Goal: Go to known website: Access a specific website the user already knows

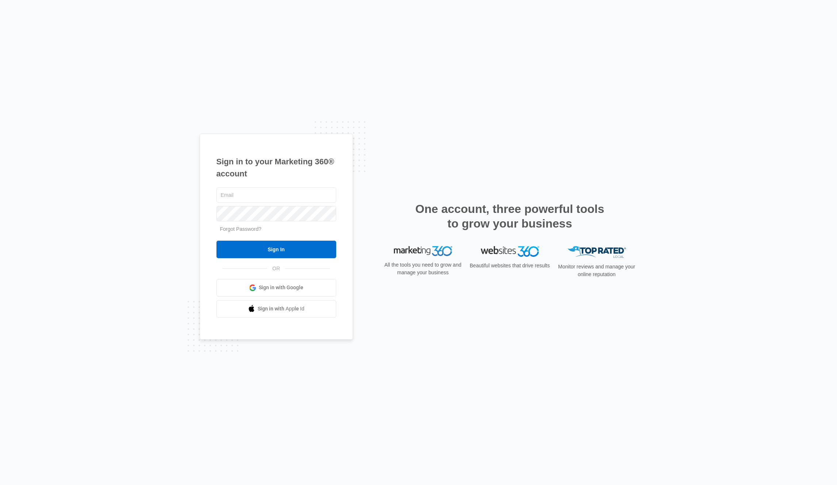
click at [252, 194] on input "text" at bounding box center [276, 194] width 120 height 15
click at [172, 266] on div "Sign in to your Marketing 360® account Forgot Password? Sign In OR Sign in with…" at bounding box center [418, 242] width 837 height 485
click at [242, 197] on input "text" at bounding box center [276, 194] width 120 height 15
type input "[PERSON_NAME][EMAIL_ADDRESS][PERSON_NAME][DOMAIN_NAME]"
click at [242, 247] on input "Sign In" at bounding box center [276, 250] width 120 height 18
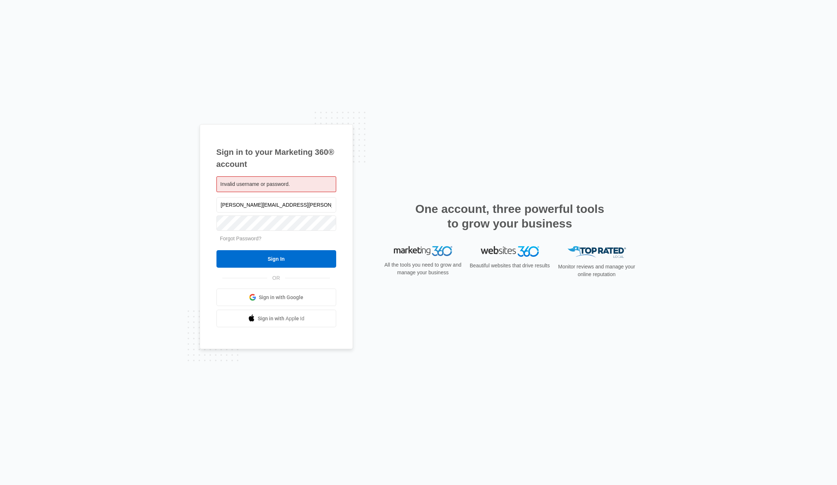
click at [369, 176] on div "Sign in to your Marketing 360® account Invalid username or password. [PERSON_NA…" at bounding box center [419, 242] width 438 height 237
click at [369, 183] on div "Sign in to your Marketing 360® account Invalid username or password. [PERSON_NA…" at bounding box center [419, 242] width 438 height 237
click at [289, 216] on form "[PERSON_NAME][EMAIL_ADDRESS][PERSON_NAME][DOMAIN_NAME] Forgot Password? Sign In" at bounding box center [276, 232] width 120 height 72
click at [128, 158] on div "Sign in to your Marketing 360® account Invalid username or password. [PERSON_NA…" at bounding box center [418, 242] width 837 height 485
click at [161, 223] on div "Sign in to your Marketing 360® account Invalid username or password. [PERSON_NA…" at bounding box center [418, 242] width 837 height 485
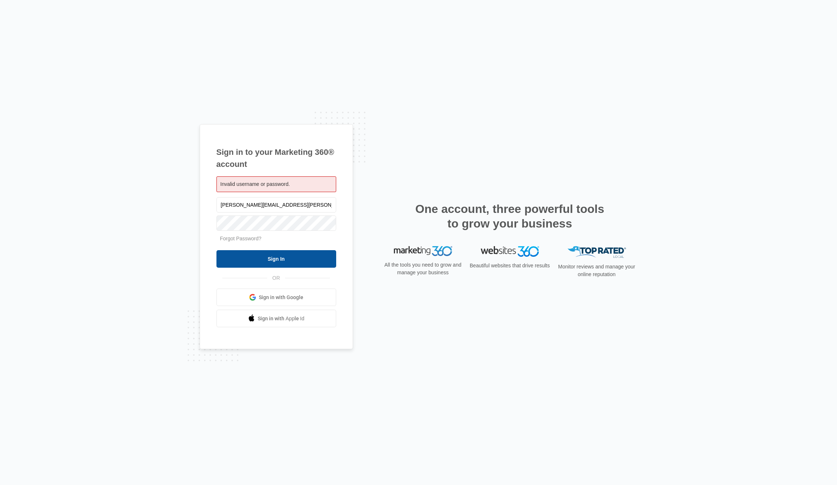
click at [259, 253] on input "Sign In" at bounding box center [276, 259] width 120 height 18
